Goal: Transaction & Acquisition: Purchase product/service

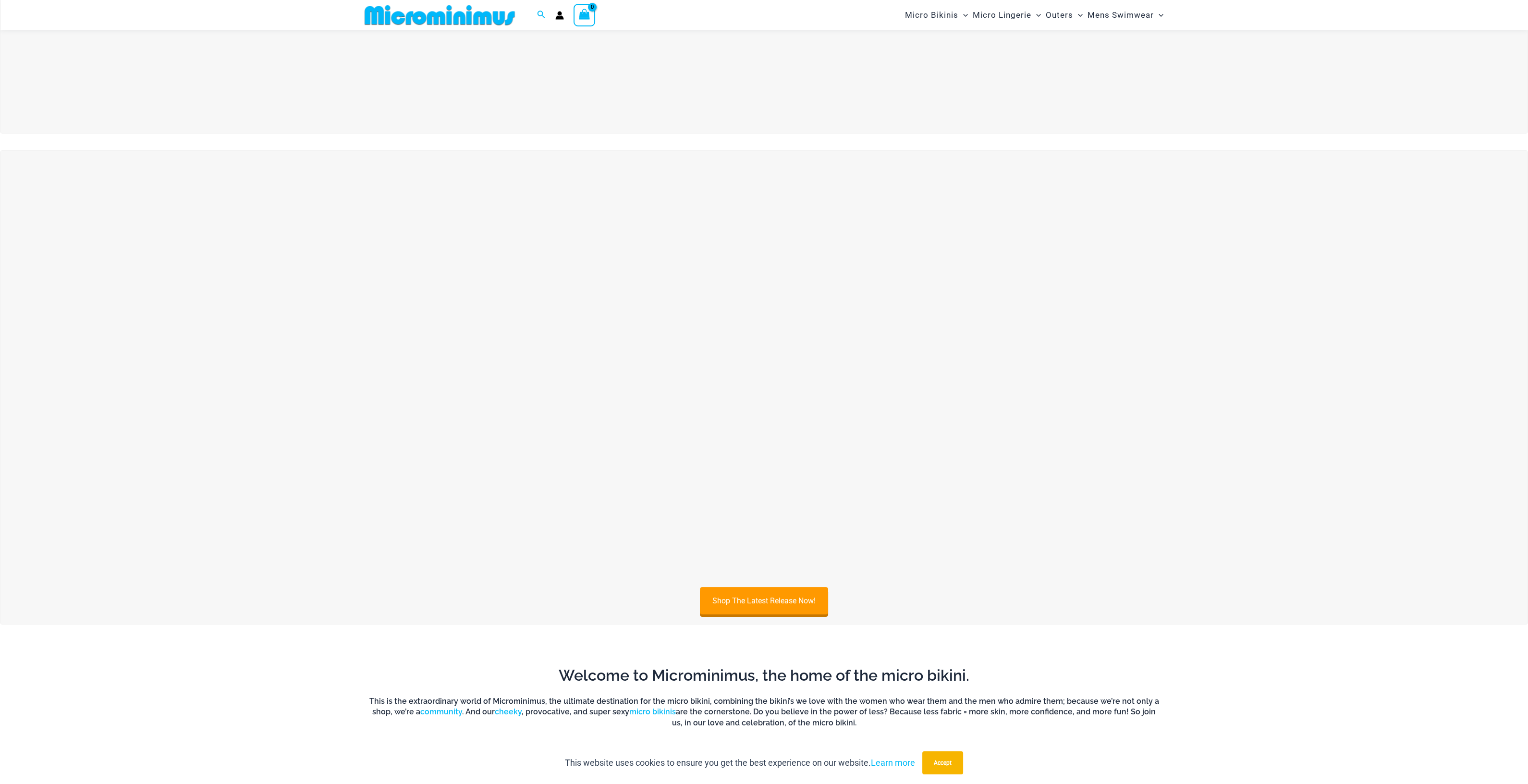
scroll to position [351, 0]
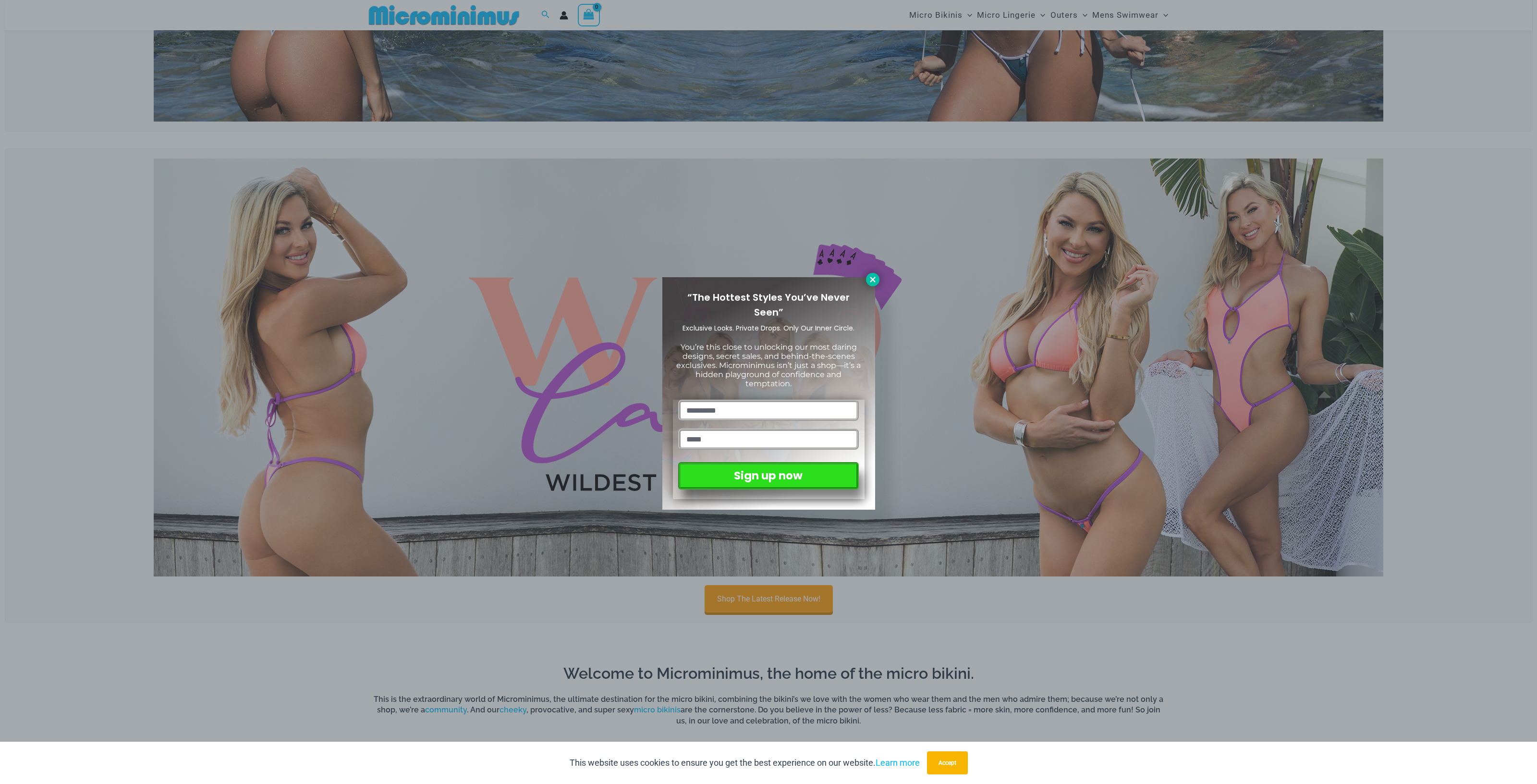
click at [876, 274] on button at bounding box center [872, 279] width 14 height 14
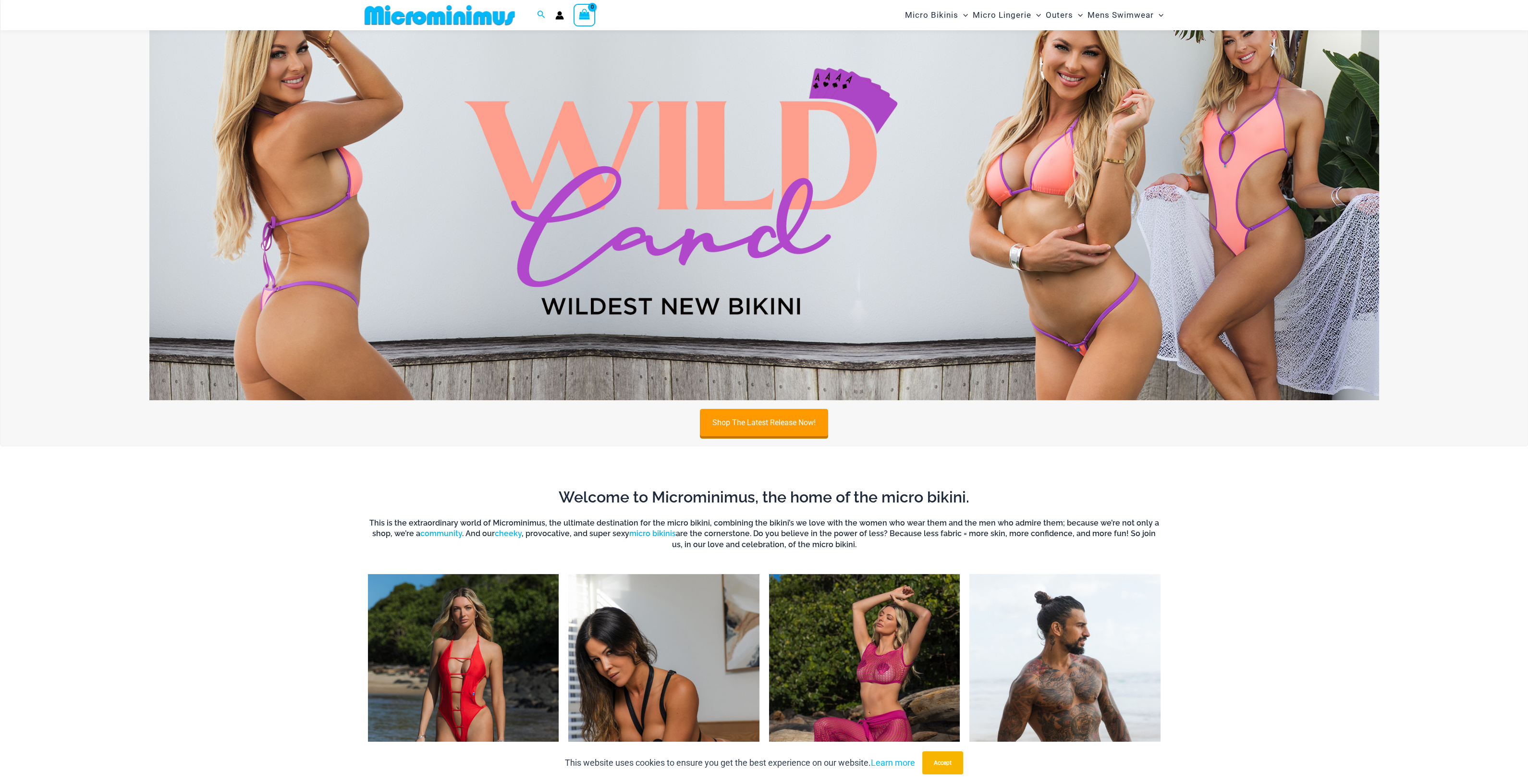
scroll to position [711, 0]
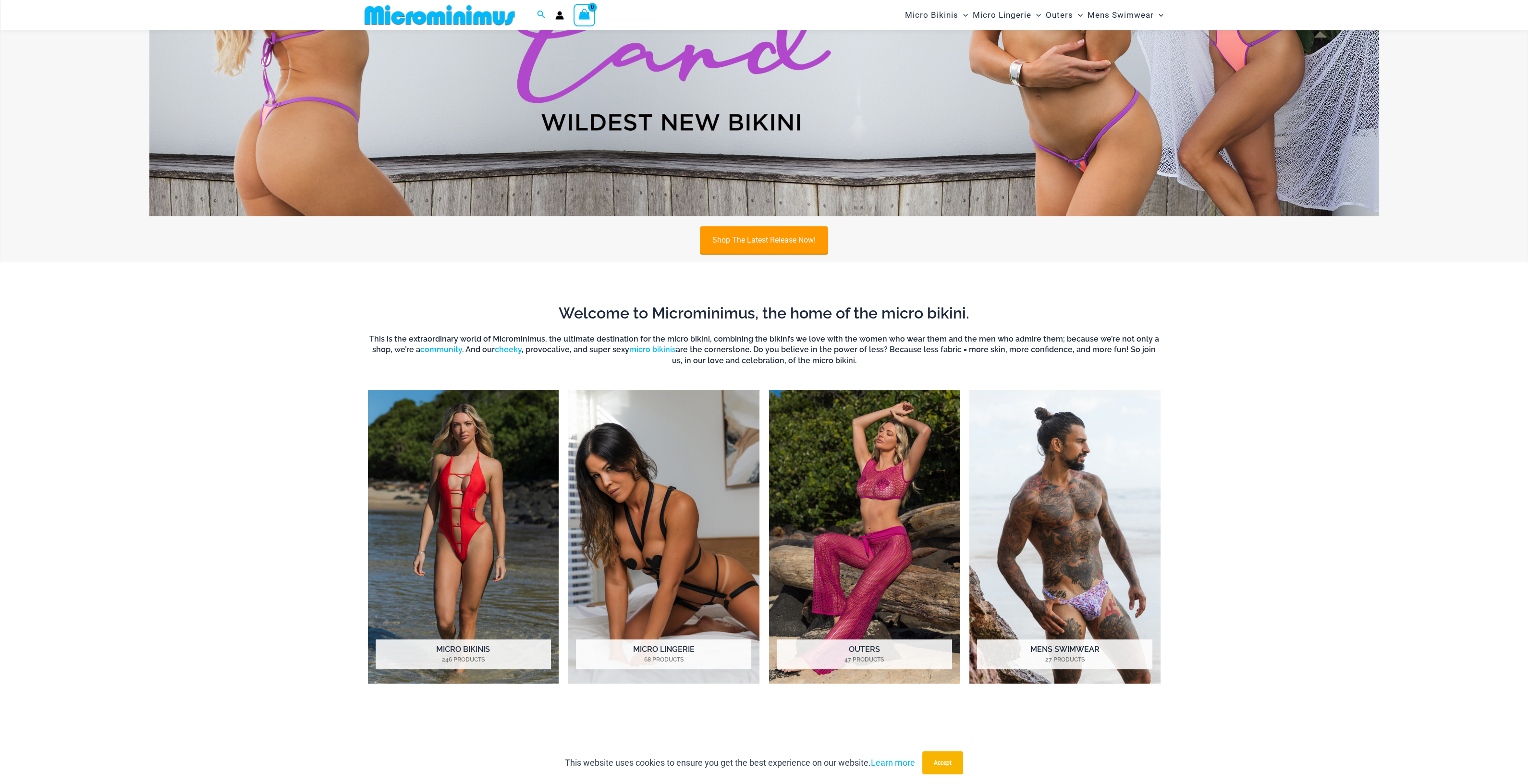
click at [779, 239] on link "Shop The Latest Release Now!" at bounding box center [764, 240] width 128 height 27
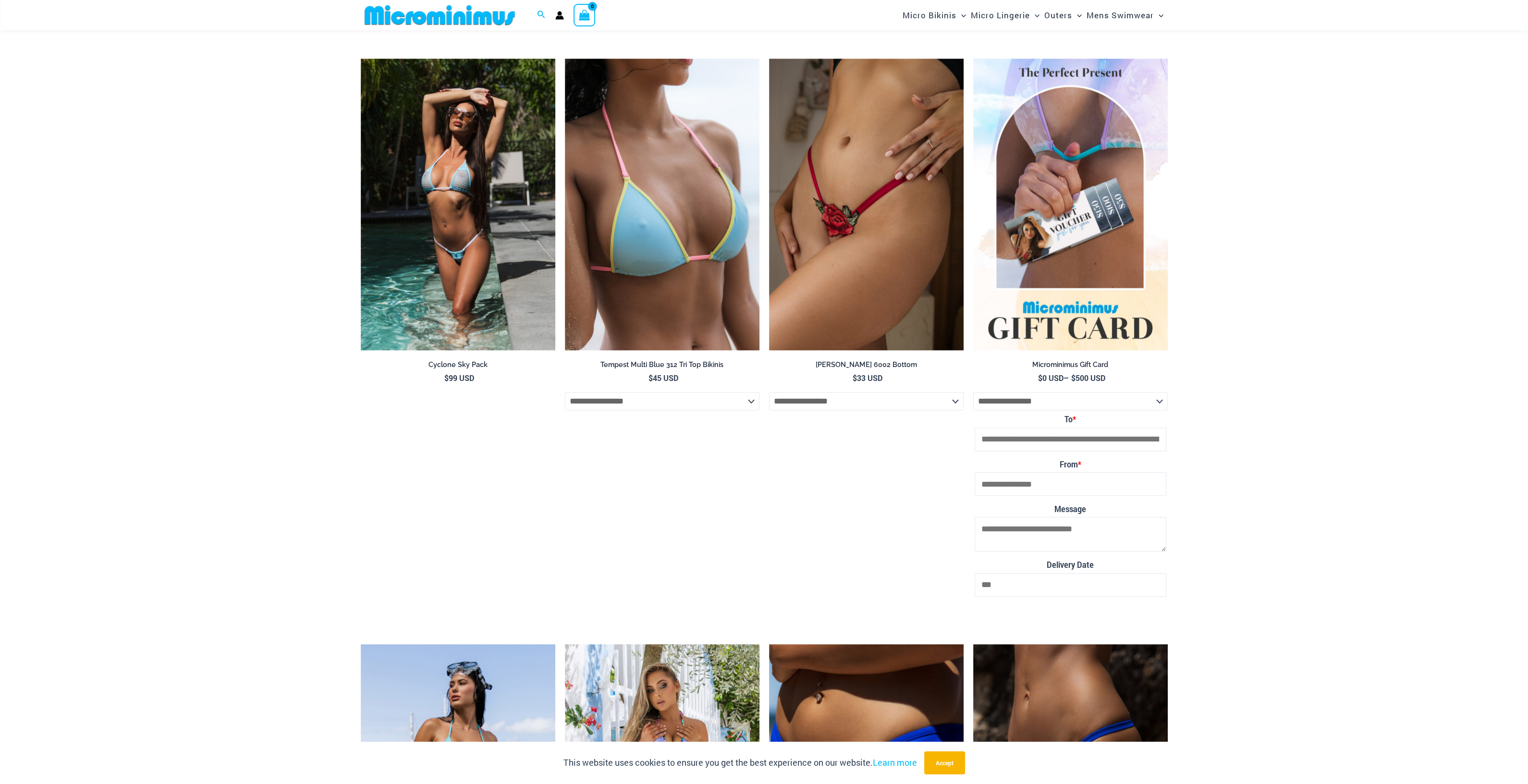
scroll to position [2393, 0]
